Goal: Information Seeking & Learning: Learn about a topic

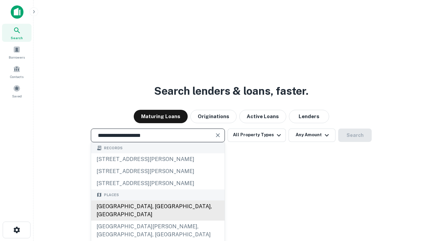
click at [157, 221] on div "[GEOGRAPHIC_DATA], [GEOGRAPHIC_DATA], [GEOGRAPHIC_DATA]" at bounding box center [157, 211] width 133 height 20
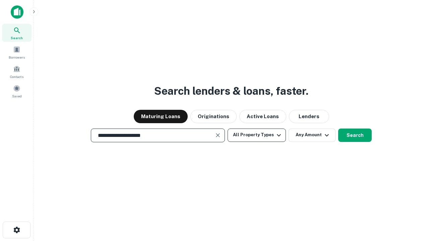
type input "**********"
click at [257, 135] on button "All Property Types" at bounding box center [257, 135] width 58 height 13
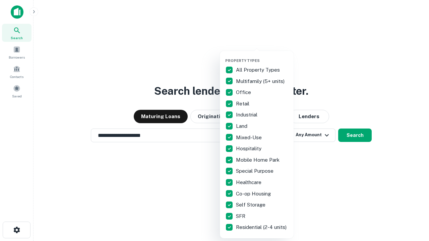
click at [262, 56] on button "button" at bounding box center [262, 56] width 74 height 0
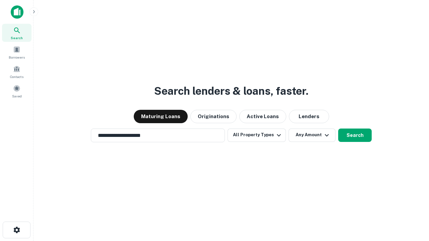
scroll to position [4, 81]
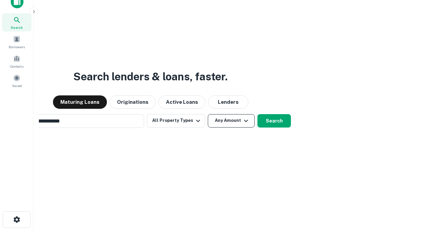
click at [208, 114] on button "Any Amount" at bounding box center [231, 120] width 47 height 13
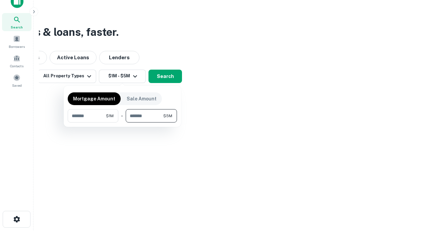
type input "*******"
click at [122, 123] on button "button" at bounding box center [122, 123] width 109 height 0
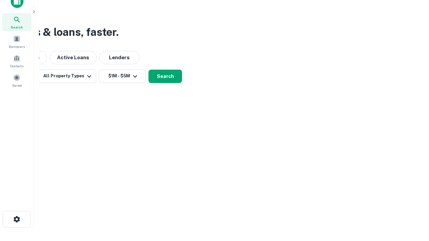
scroll to position [4, 124]
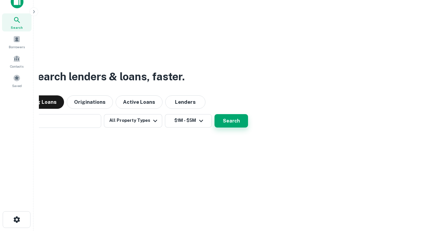
click at [214, 114] on button "Search" at bounding box center [231, 120] width 34 height 13
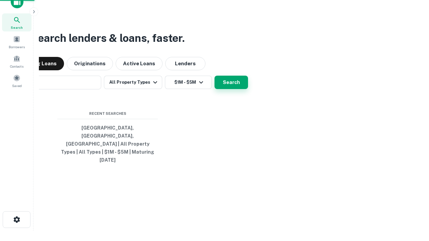
scroll to position [18, 190]
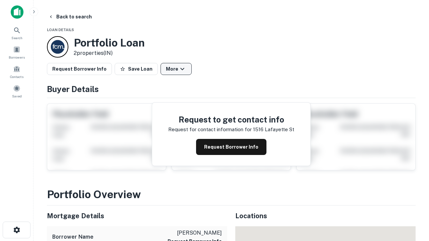
click at [176, 69] on button "More" at bounding box center [176, 69] width 31 height 12
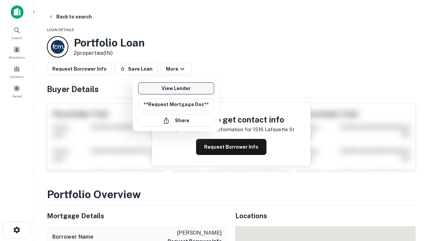
click at [176, 88] on link "View Lender" at bounding box center [176, 88] width 76 height 12
